Goal: Understand process/instructions: Learn how to perform a task or action

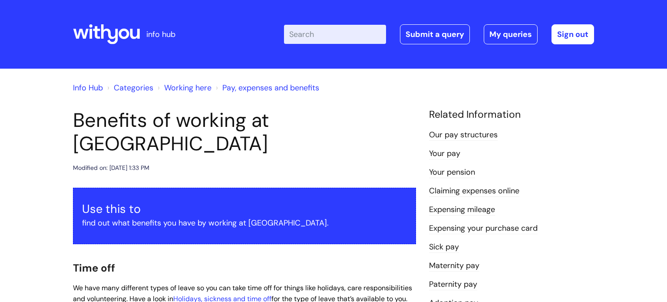
scroll to position [835, 0]
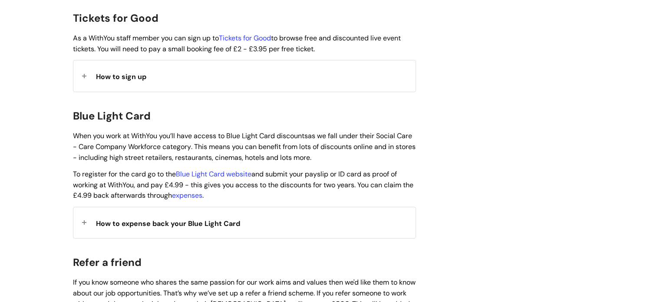
click at [115, 74] on strong "How to sign up" at bounding box center [121, 75] width 50 height 13
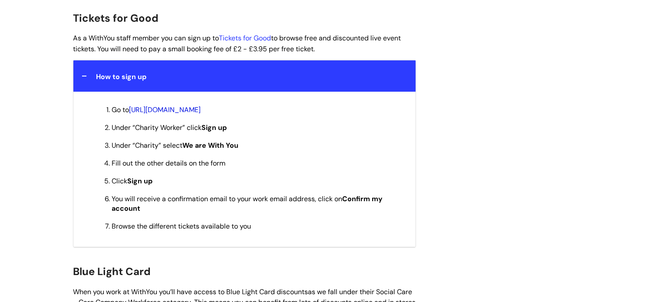
click at [201, 105] on link "[URL][DOMAIN_NAME]" at bounding box center [165, 109] width 72 height 9
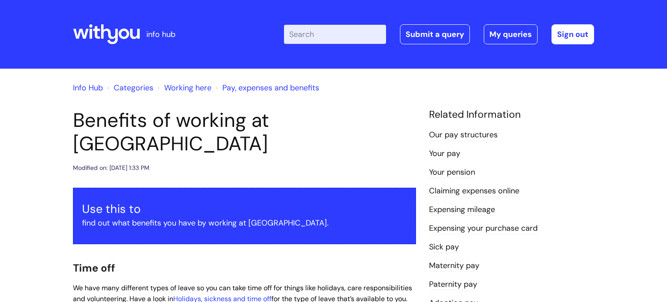
scroll to position [835, 0]
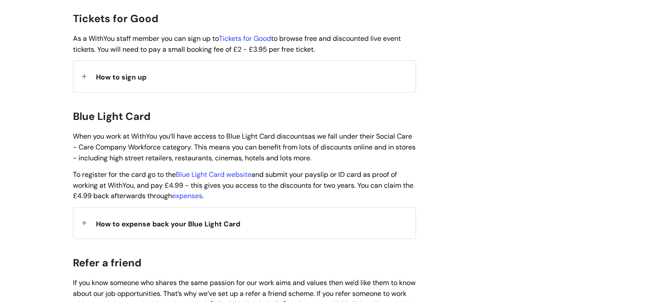
click at [181, 63] on div "How to sign up" at bounding box center [244, 76] width 342 height 31
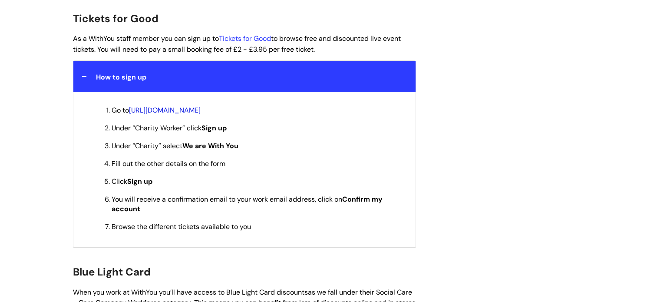
click at [195, 105] on link "[URL][DOMAIN_NAME]" at bounding box center [165, 109] width 72 height 9
